Goal: Navigation & Orientation: Find specific page/section

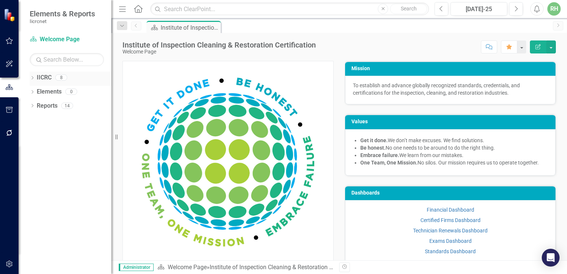
click at [44, 78] on link "IICRC" at bounding box center [44, 77] width 15 height 9
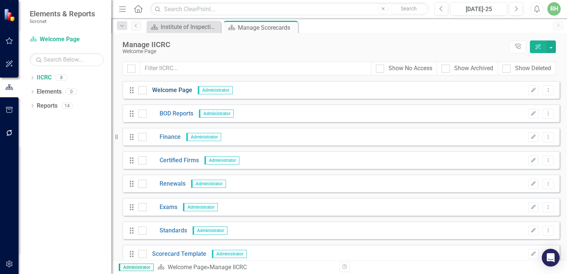
click at [178, 93] on link "Welcome Page" at bounding box center [170, 90] width 46 height 9
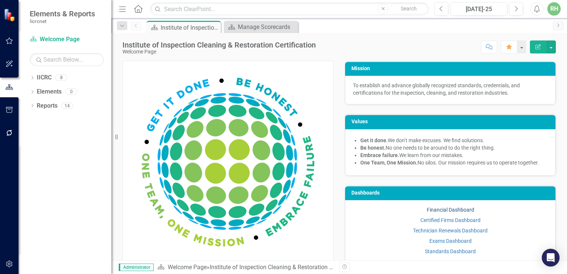
click at [423, 210] on link "Financial Dashboard" at bounding box center [450, 210] width 47 height 6
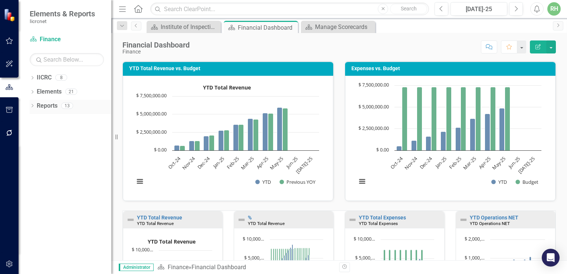
click at [50, 105] on link "Reports" at bounding box center [47, 106] width 21 height 9
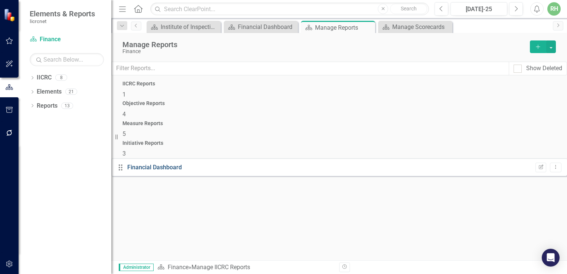
click at [168, 164] on link "Financial Dashboard" at bounding box center [154, 167] width 55 height 7
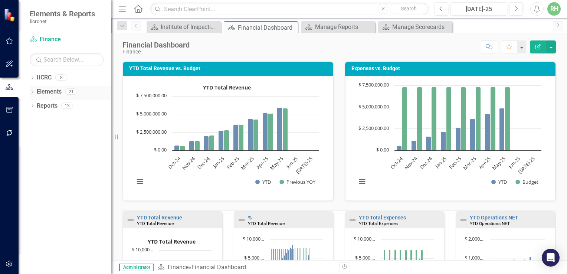
click at [44, 91] on link "Elements" at bounding box center [49, 92] width 25 height 9
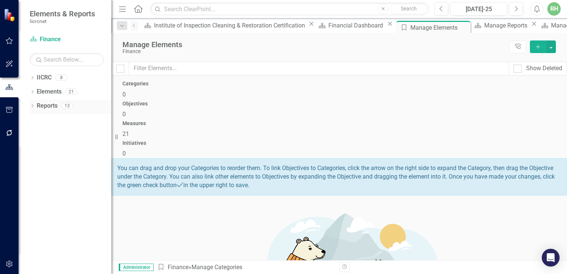
click at [41, 105] on link "Reports" at bounding box center [47, 106] width 21 height 9
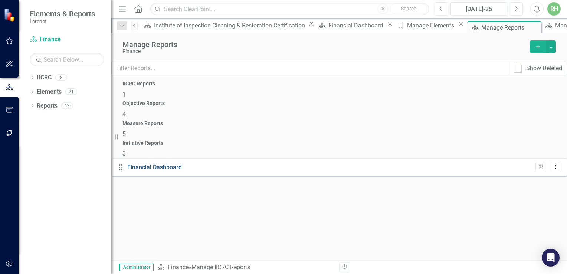
click at [143, 164] on link "Financial Dashboard" at bounding box center [154, 167] width 55 height 7
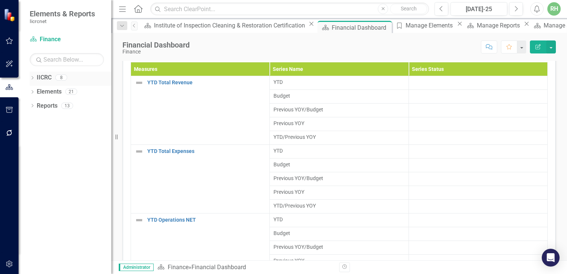
click at [42, 76] on link "IICRC" at bounding box center [44, 77] width 15 height 9
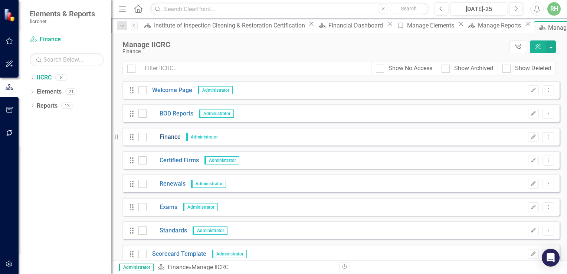
click at [168, 138] on link "Finance" at bounding box center [164, 137] width 34 height 9
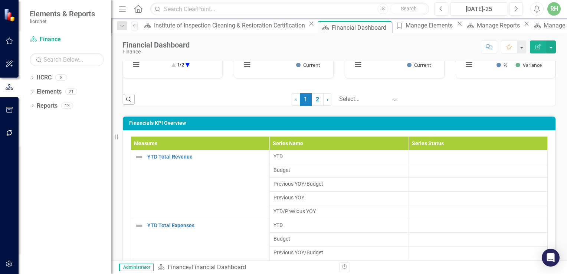
scroll to position [519, 0]
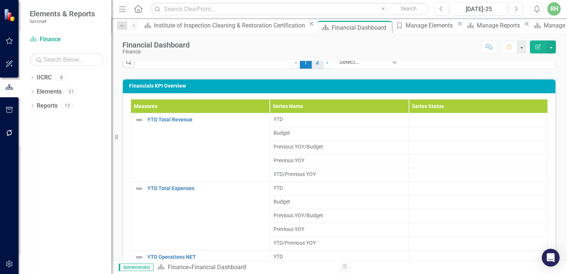
click at [312, 62] on link "2" at bounding box center [318, 62] width 12 height 13
